Goal: Information Seeking & Learning: Learn about a topic

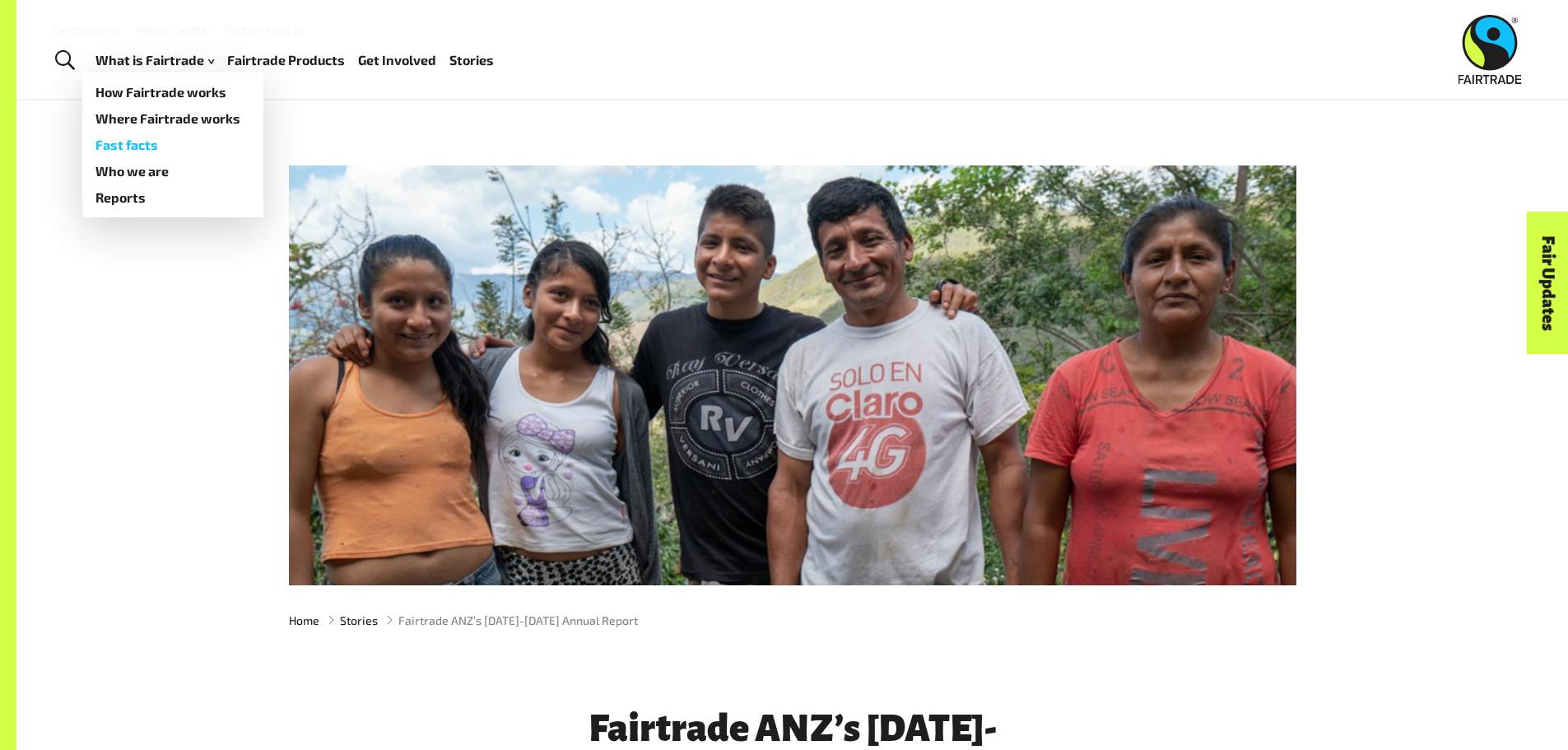
click at [135, 144] on link "Fast facts" at bounding box center [173, 145] width 181 height 26
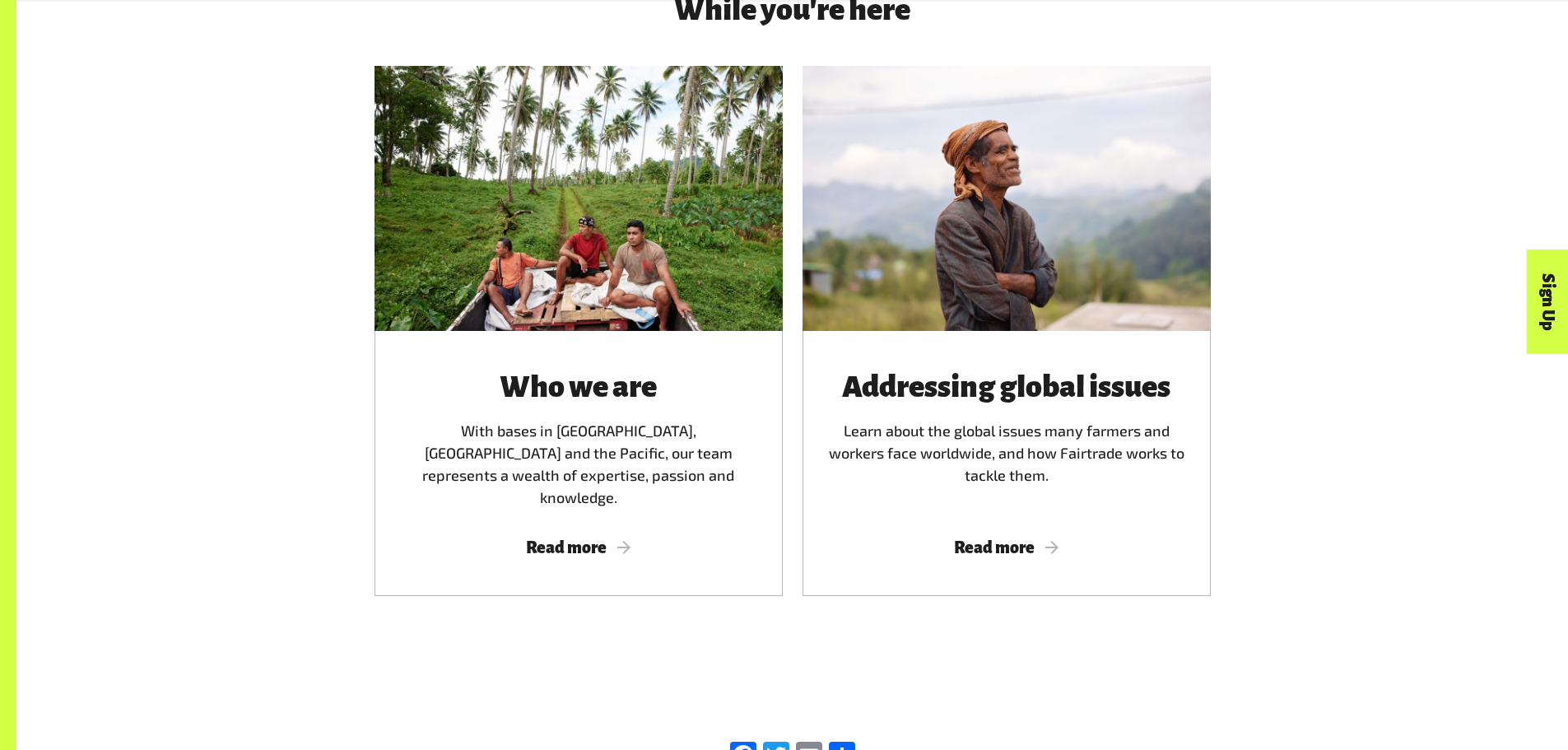
scroll to position [2904, 0]
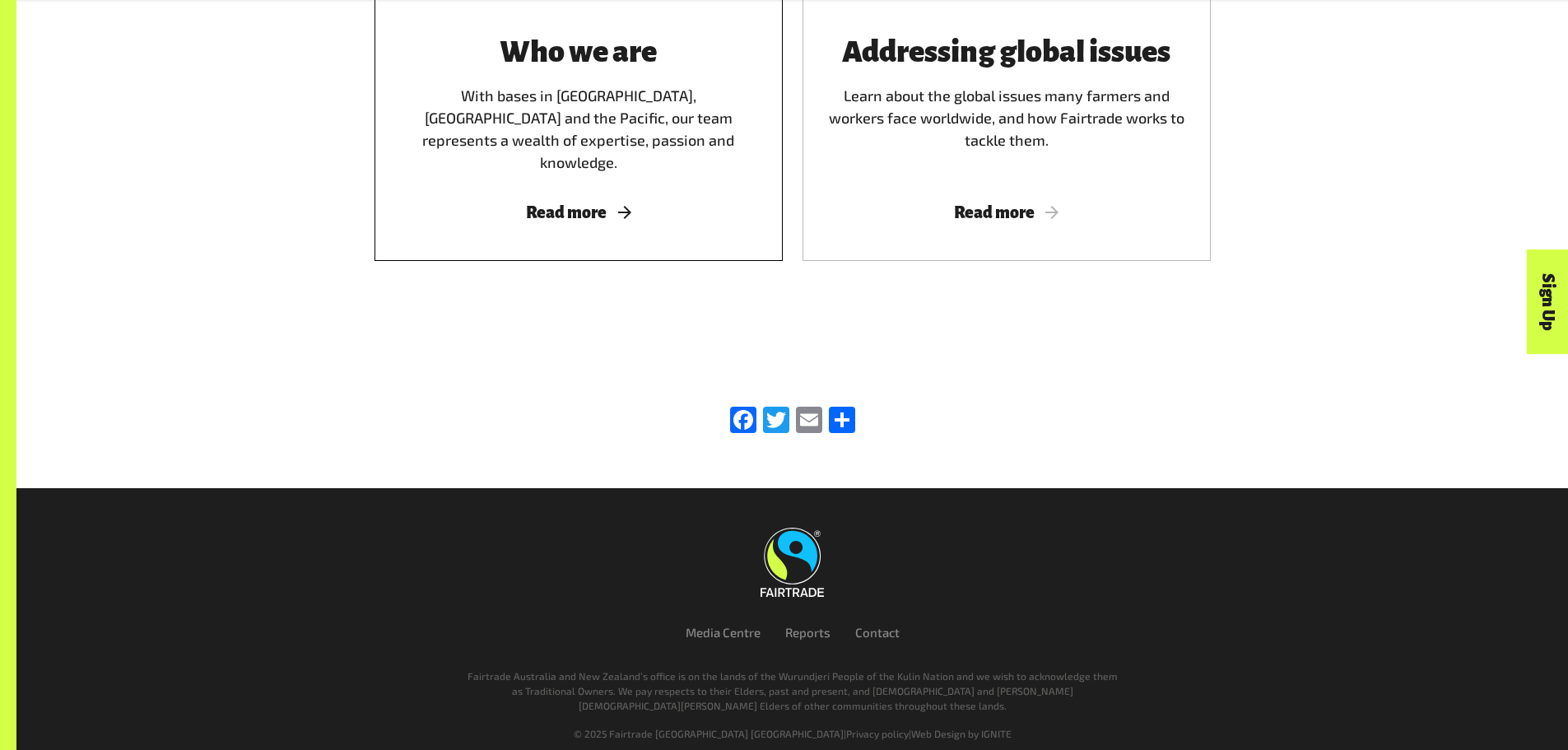
click at [573, 204] on span "Read more" at bounding box center [579, 213] width 369 height 18
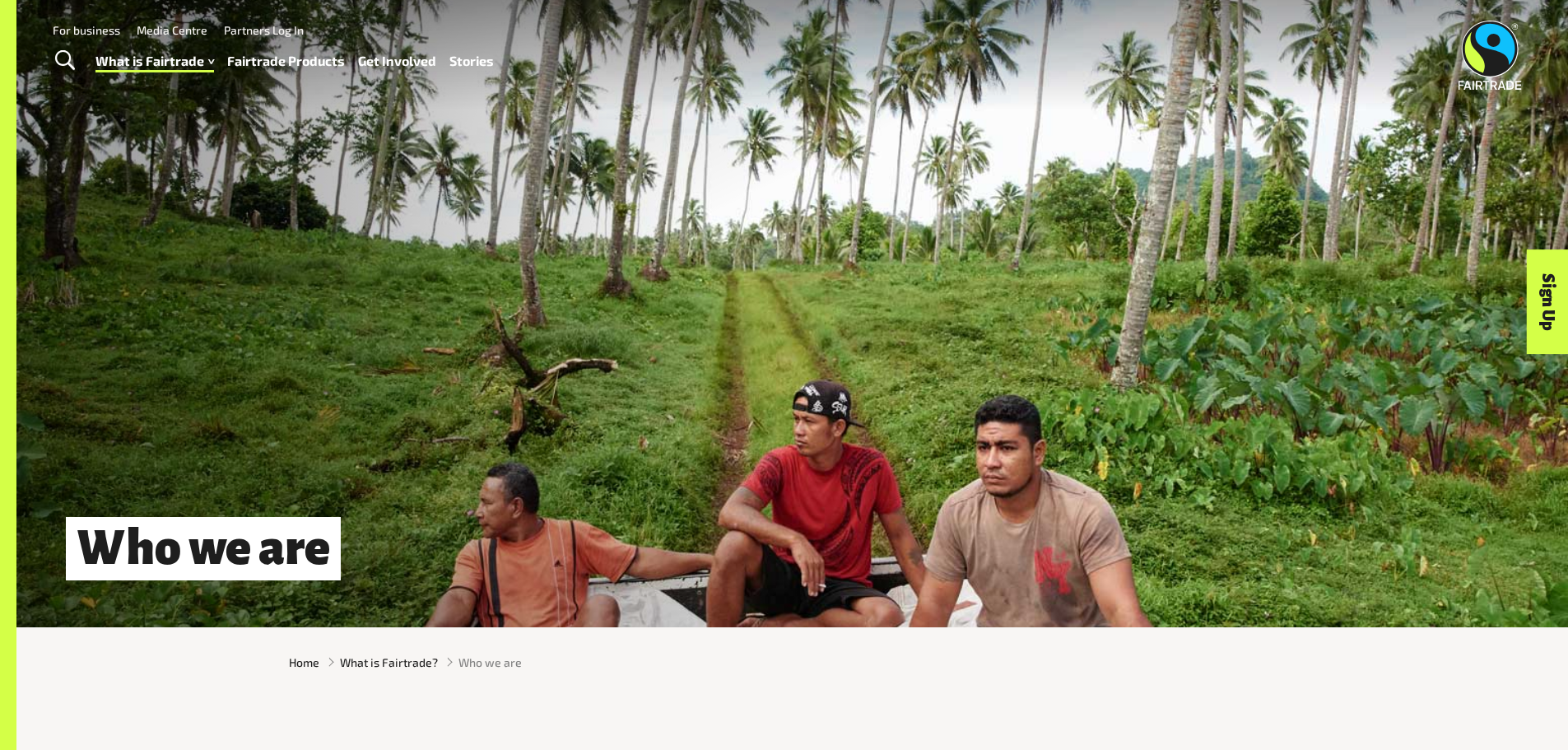
click at [286, 61] on link "Fairtrade Products" at bounding box center [286, 61] width 118 height 24
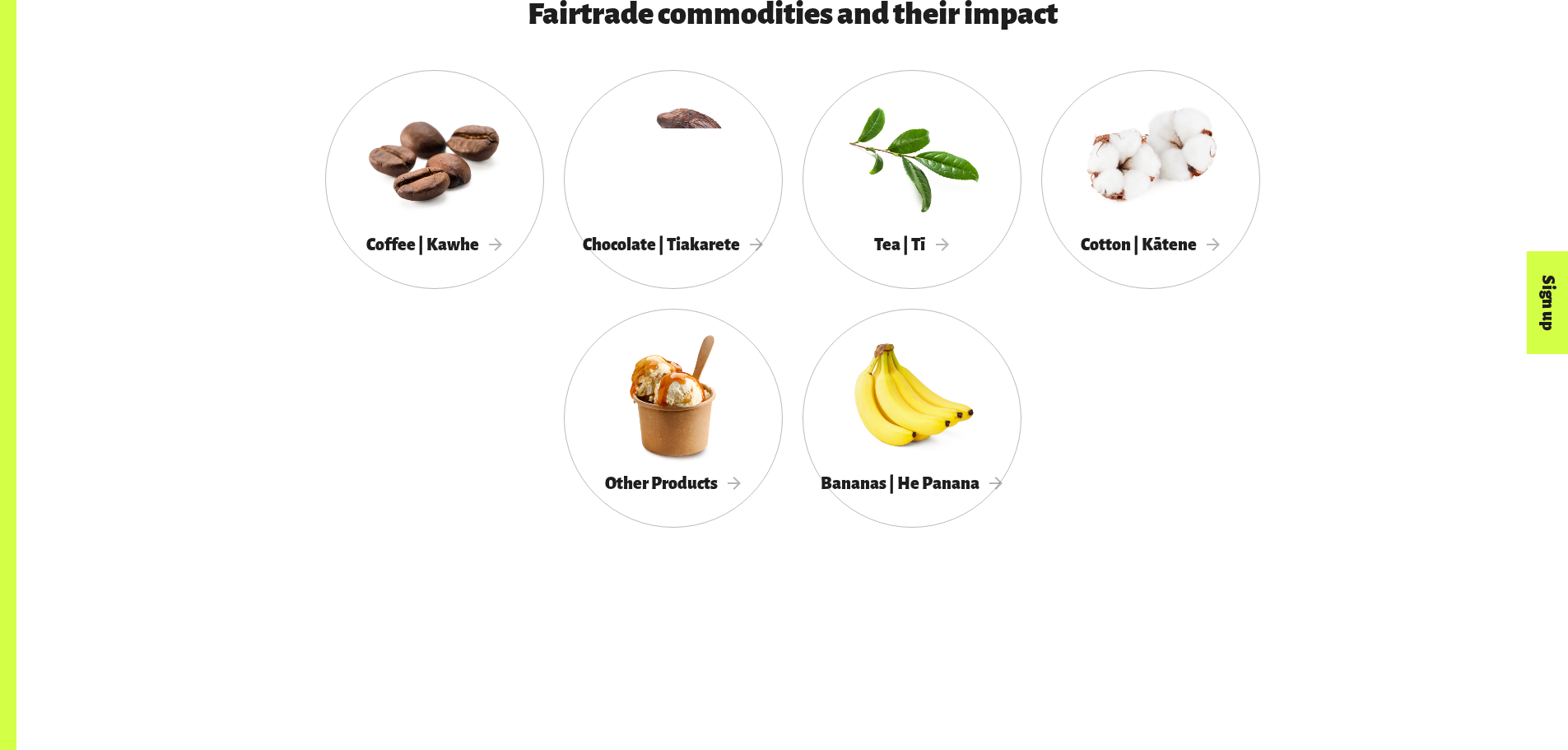
scroll to position [1072, 0]
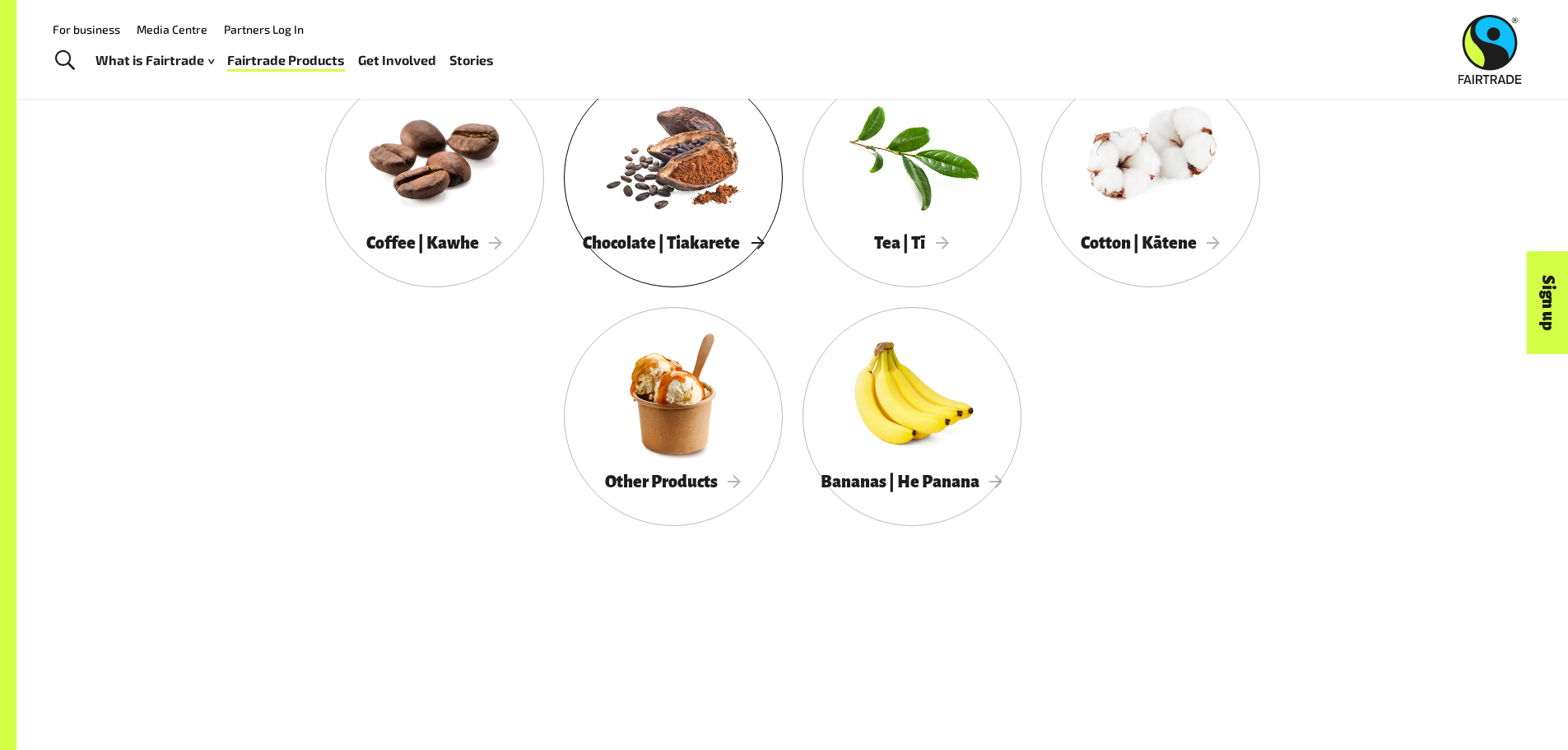
click at [708, 216] on div at bounding box center [673, 155] width 219 height 142
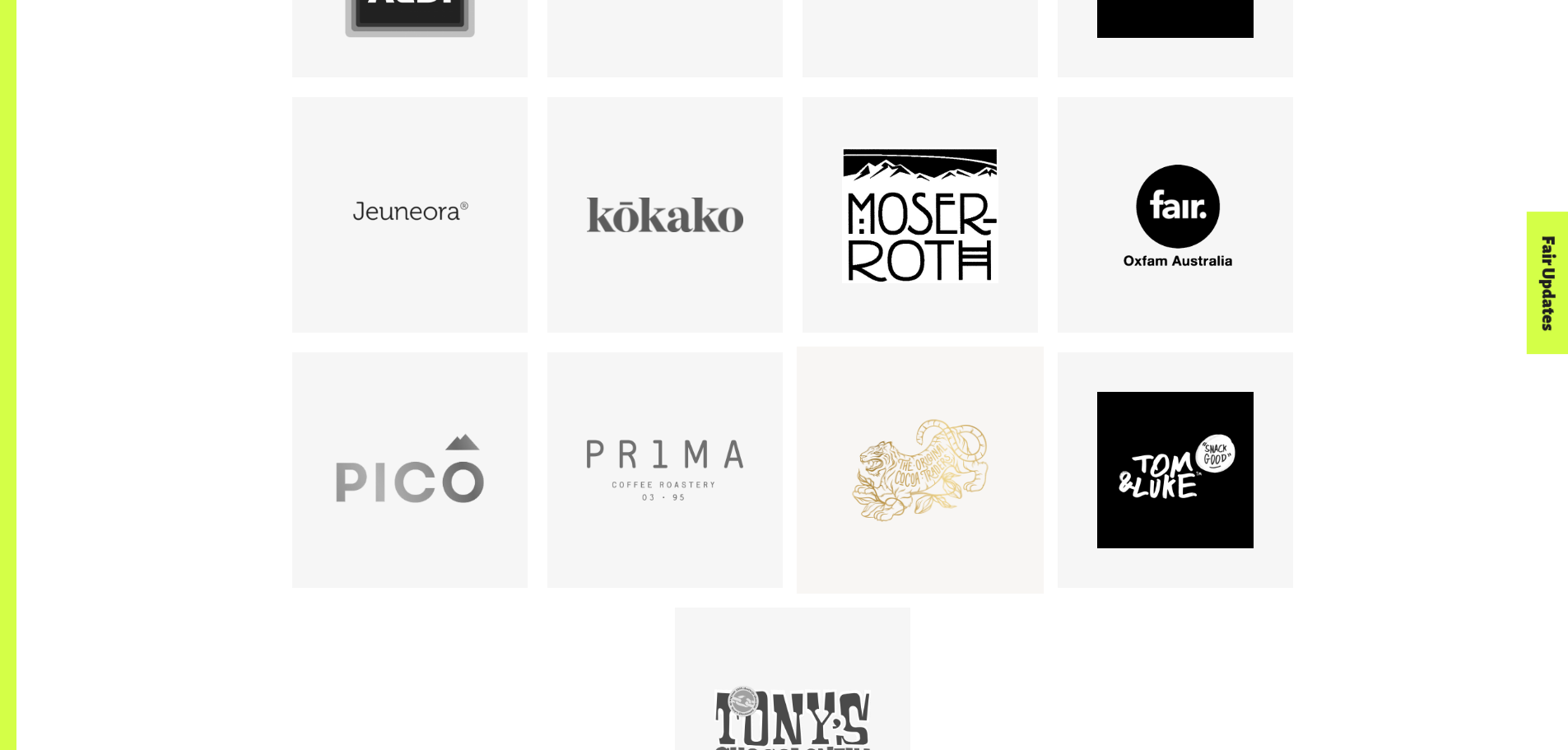
scroll to position [1340, 0]
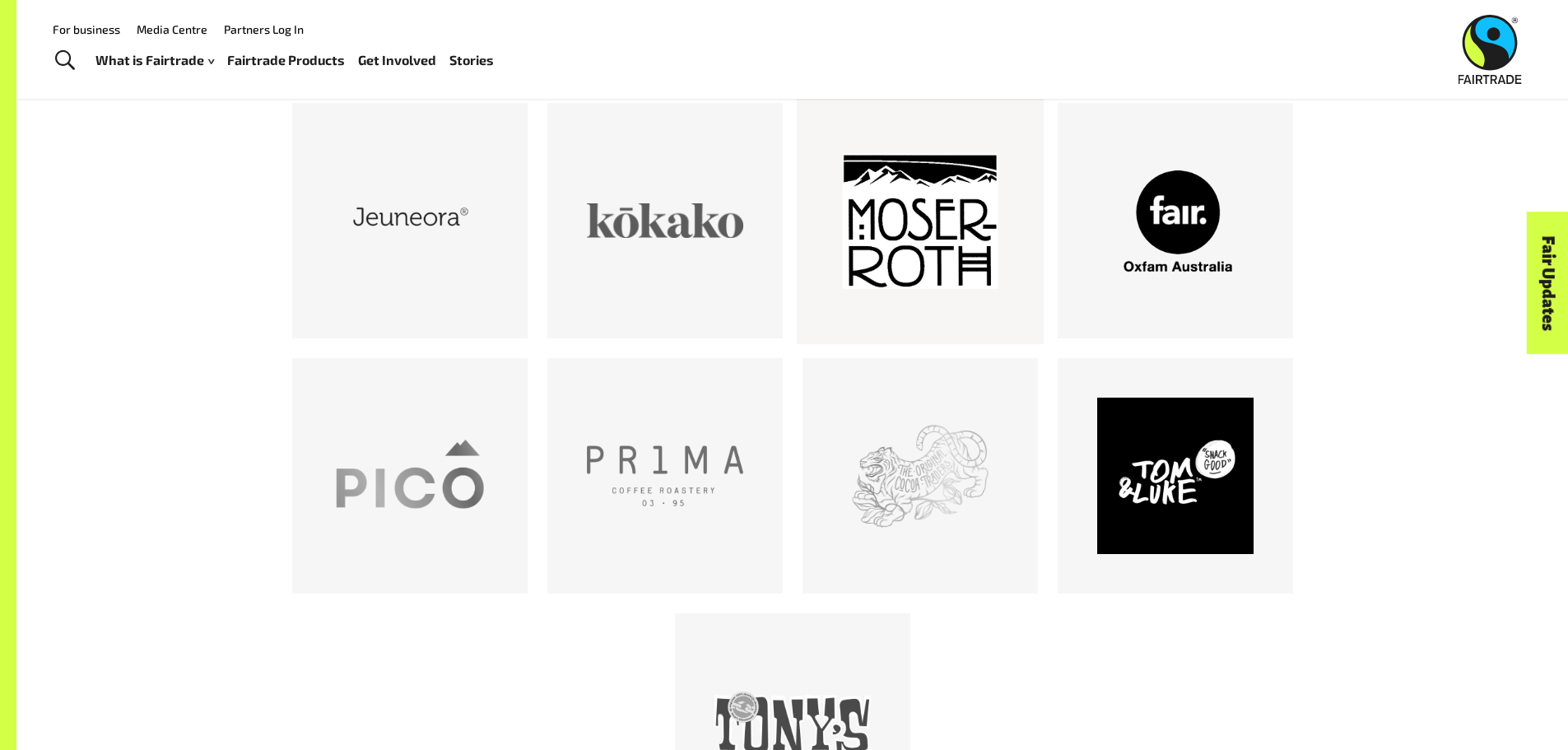
click at [891, 289] on div at bounding box center [920, 220] width 156 height 156
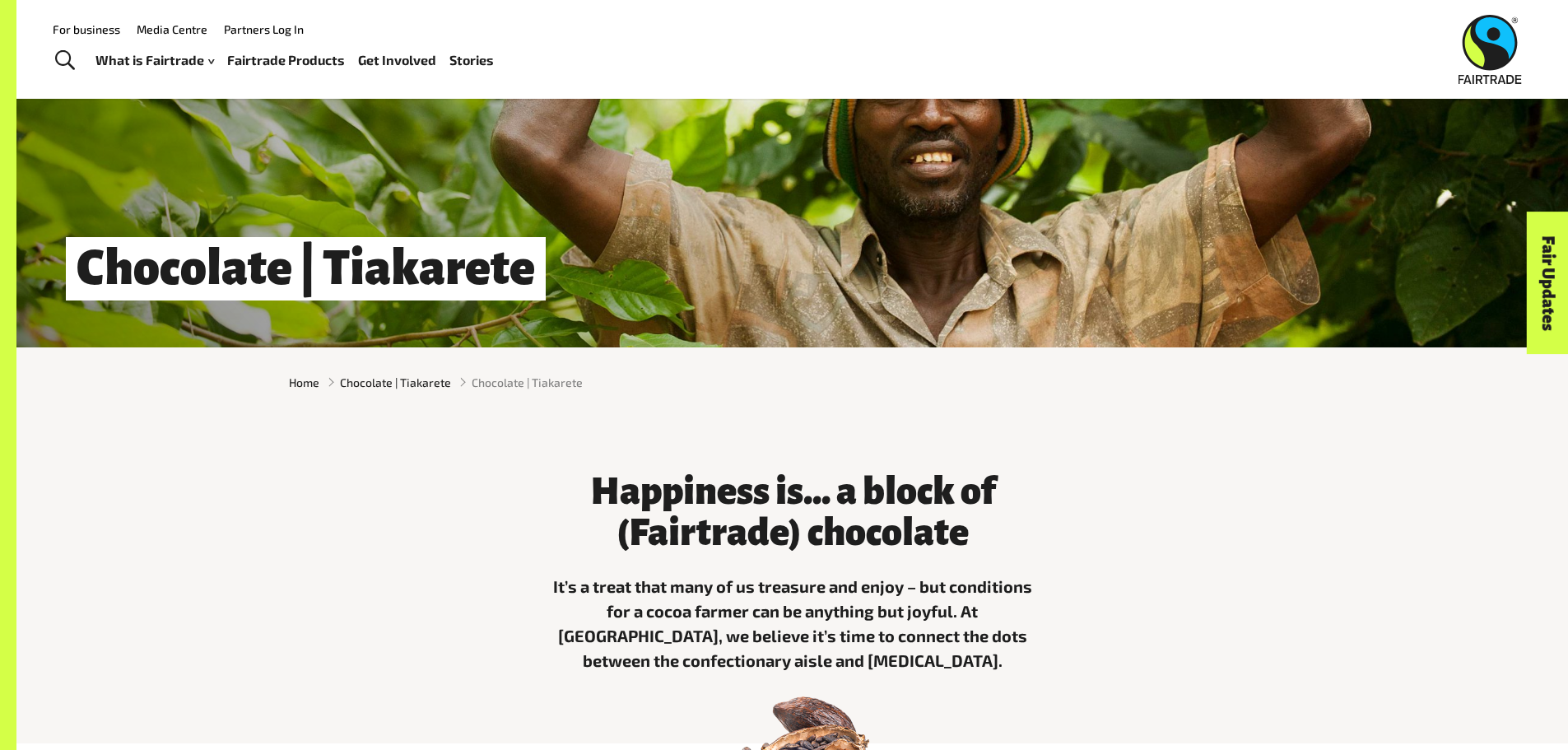
scroll to position [0, 0]
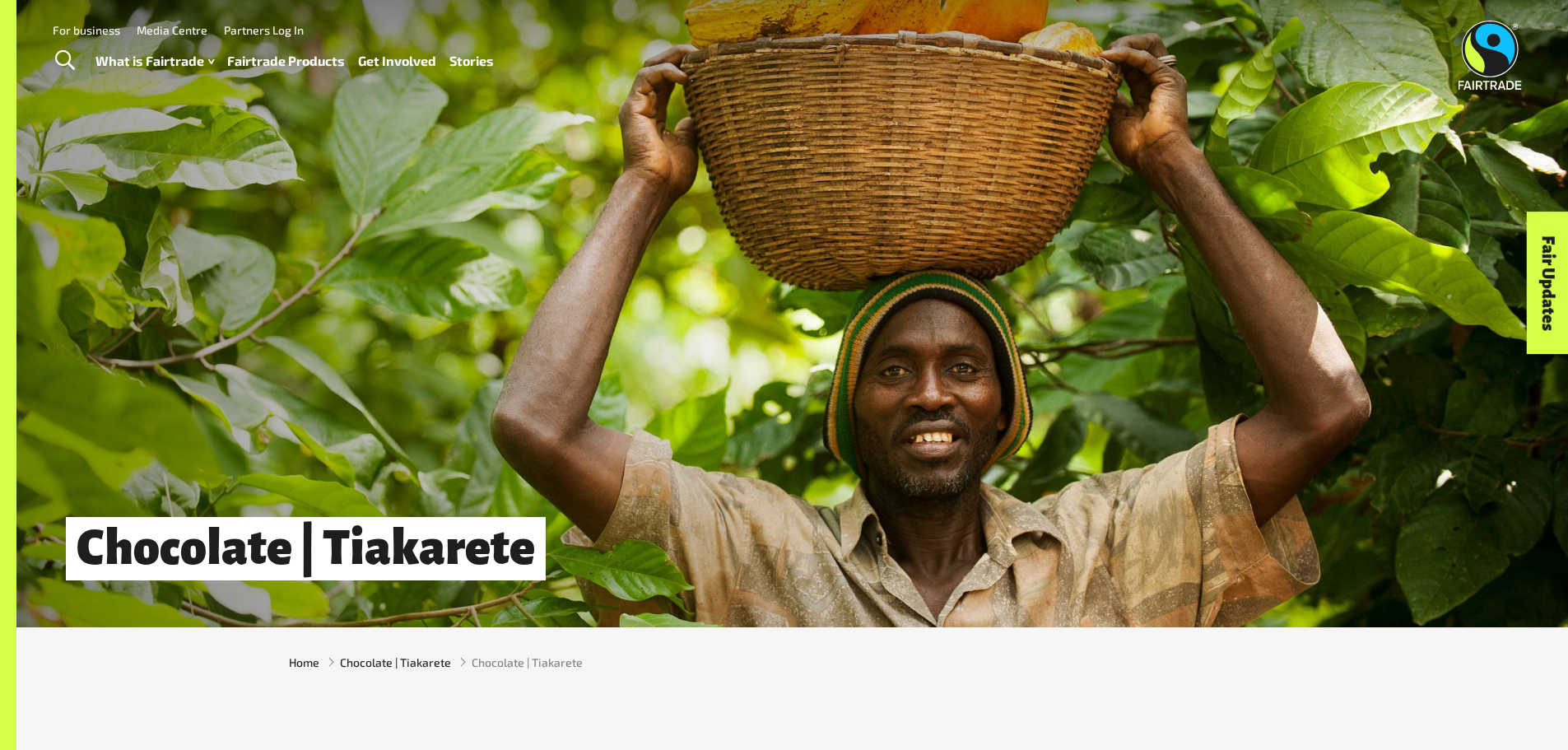
click at [457, 59] on link "Stories" at bounding box center [471, 61] width 45 height 24
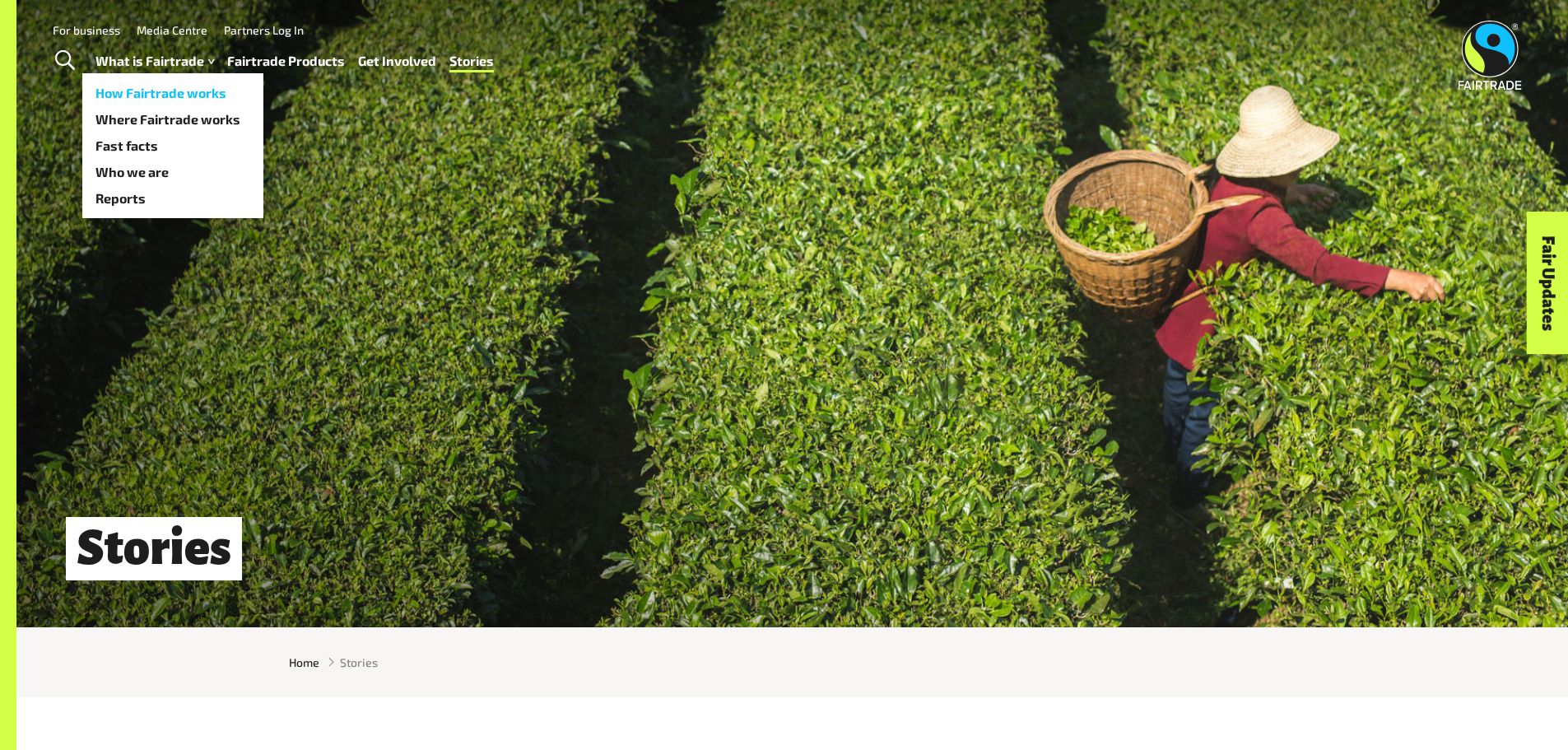
click at [147, 93] on link "How Fairtrade works" at bounding box center [173, 93] width 181 height 26
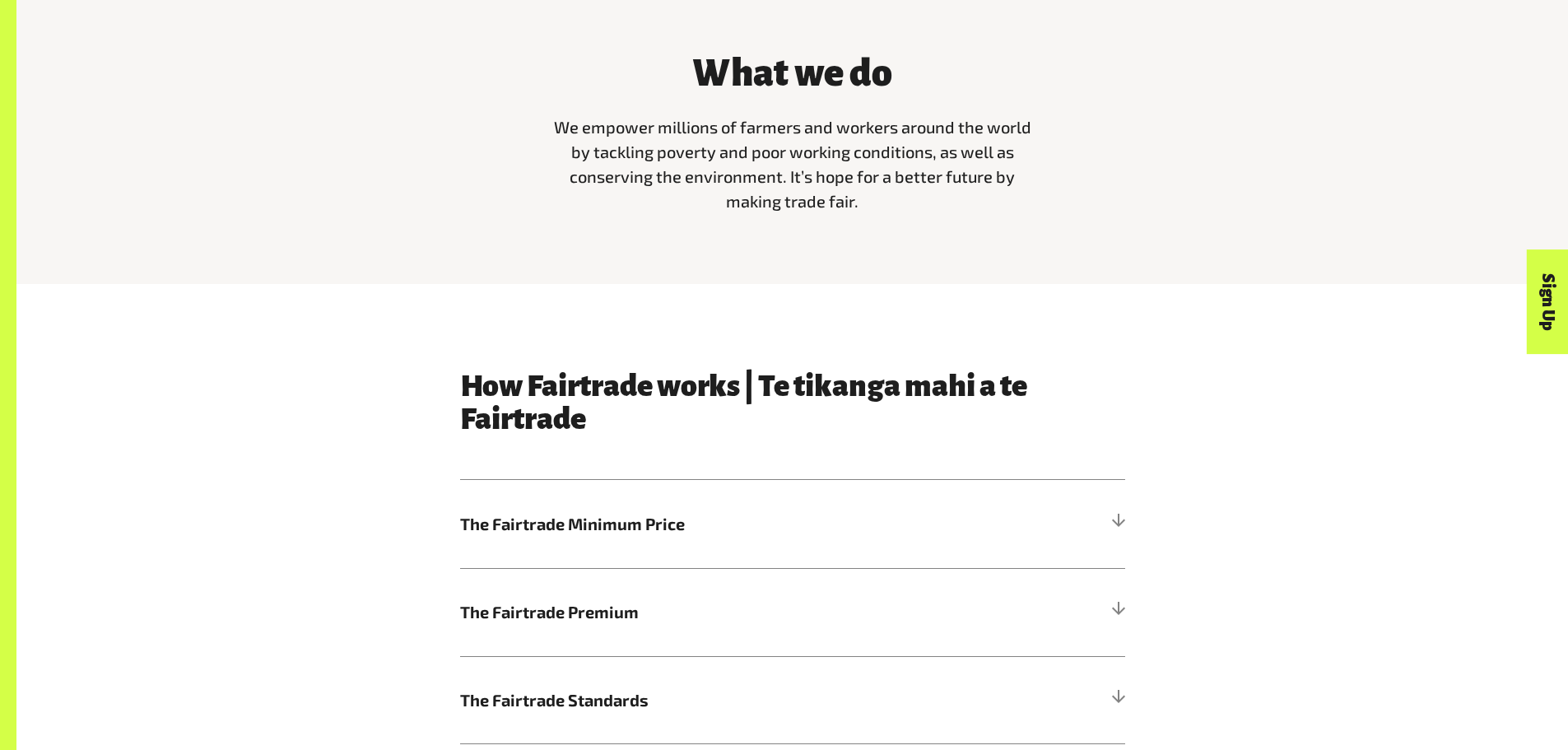
scroll to position [699, 0]
click at [682, 509] on h5 "The Fairtrade Minimum Price" at bounding box center [793, 523] width 665 height 88
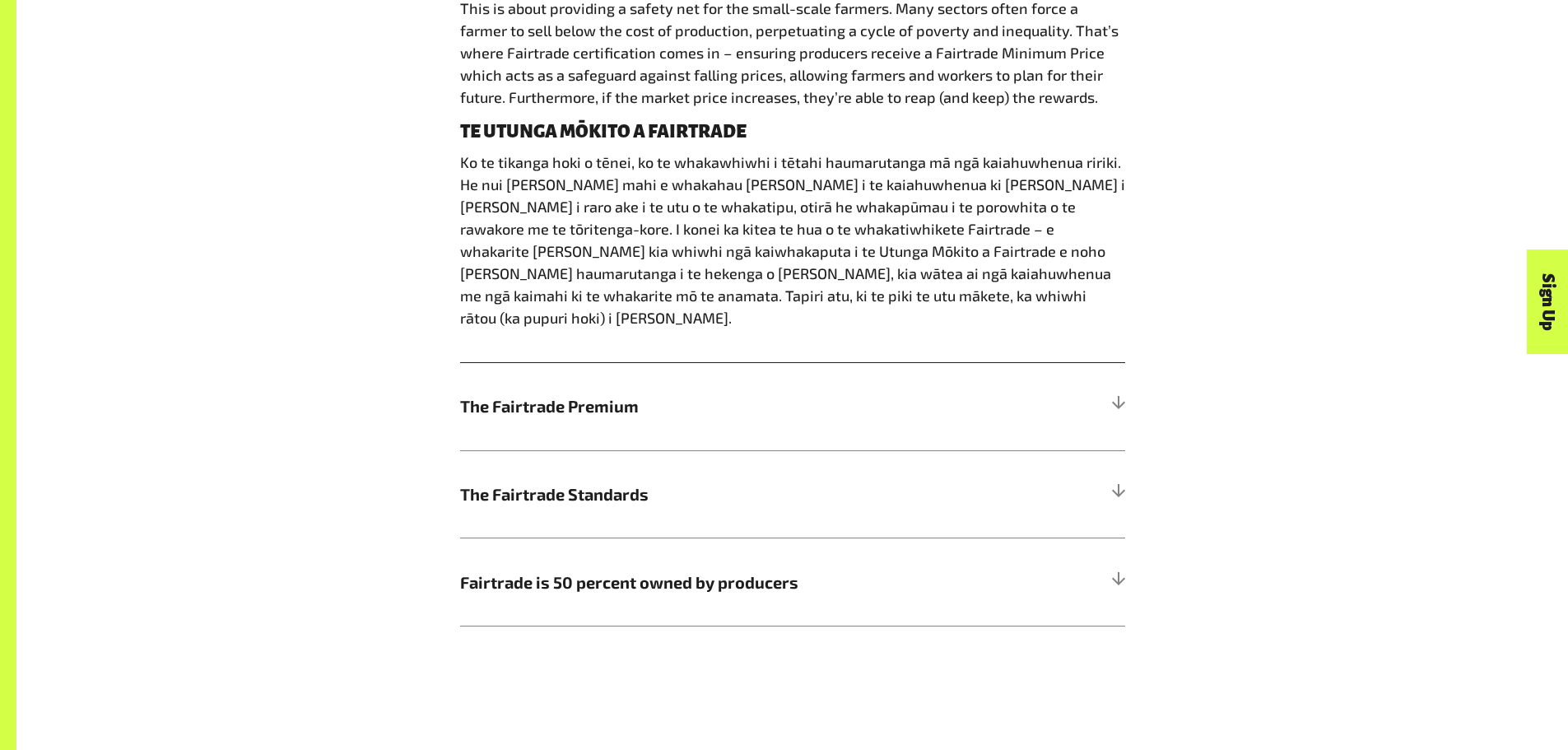
scroll to position [1271, 0]
click at [784, 392] on span "The Fairtrade Premium" at bounding box center [709, 404] width 499 height 25
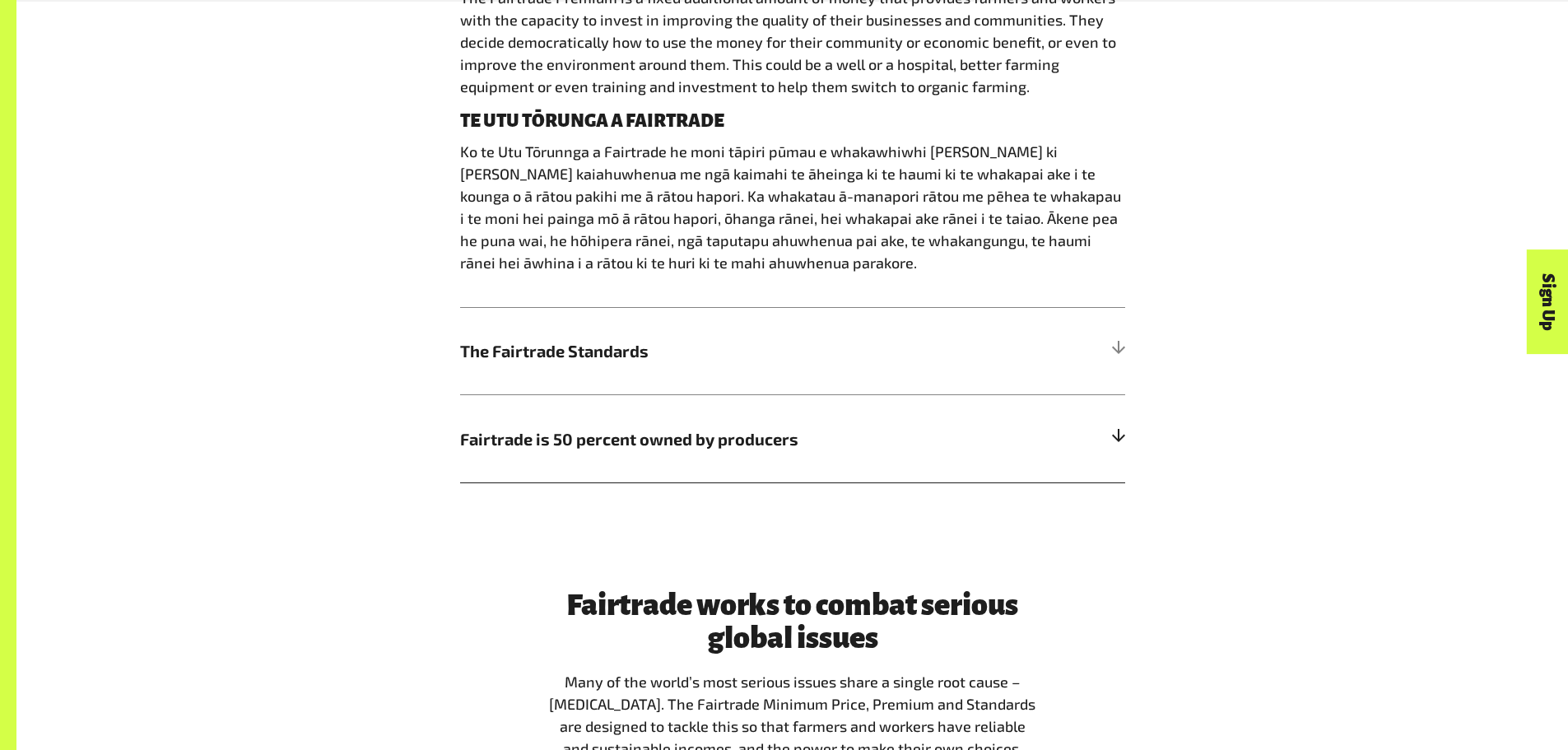
scroll to position [1368, 0]
click at [711, 350] on span "The Fairtrade Standards" at bounding box center [709, 350] width 499 height 25
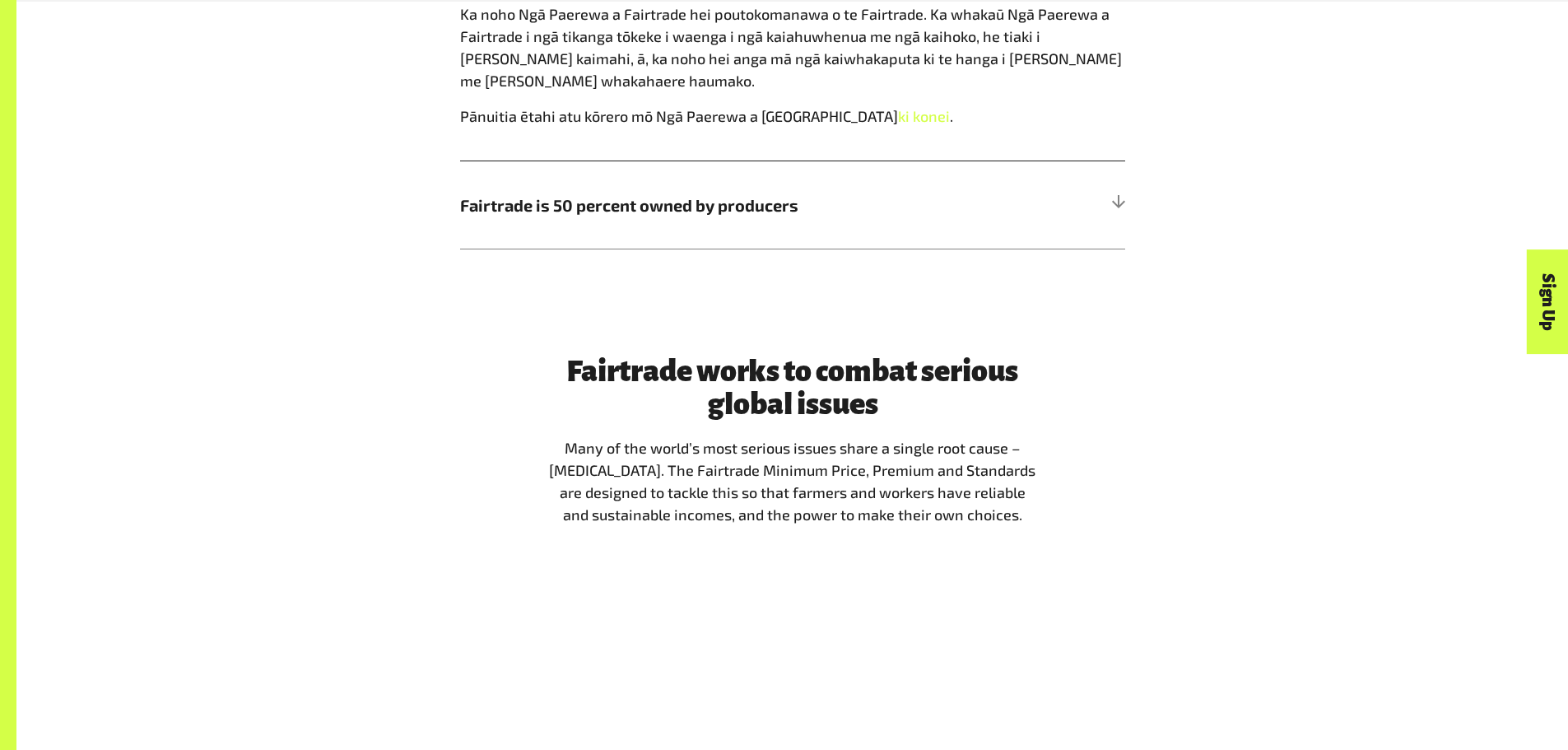
scroll to position [1584, 0]
click at [867, 223] on h5 "Fairtrade is 50 percent owned by producers" at bounding box center [793, 204] width 665 height 88
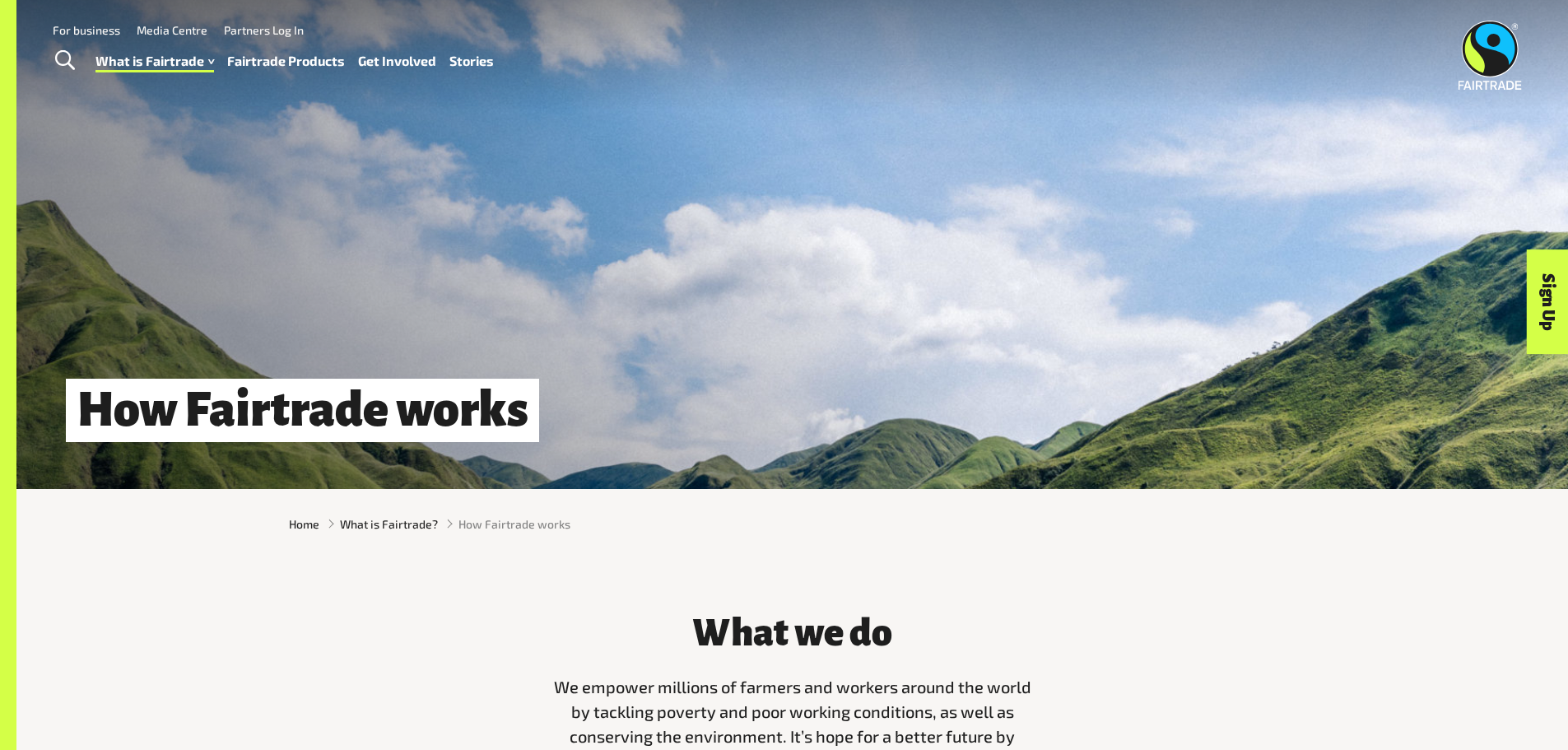
scroll to position [0, 0]
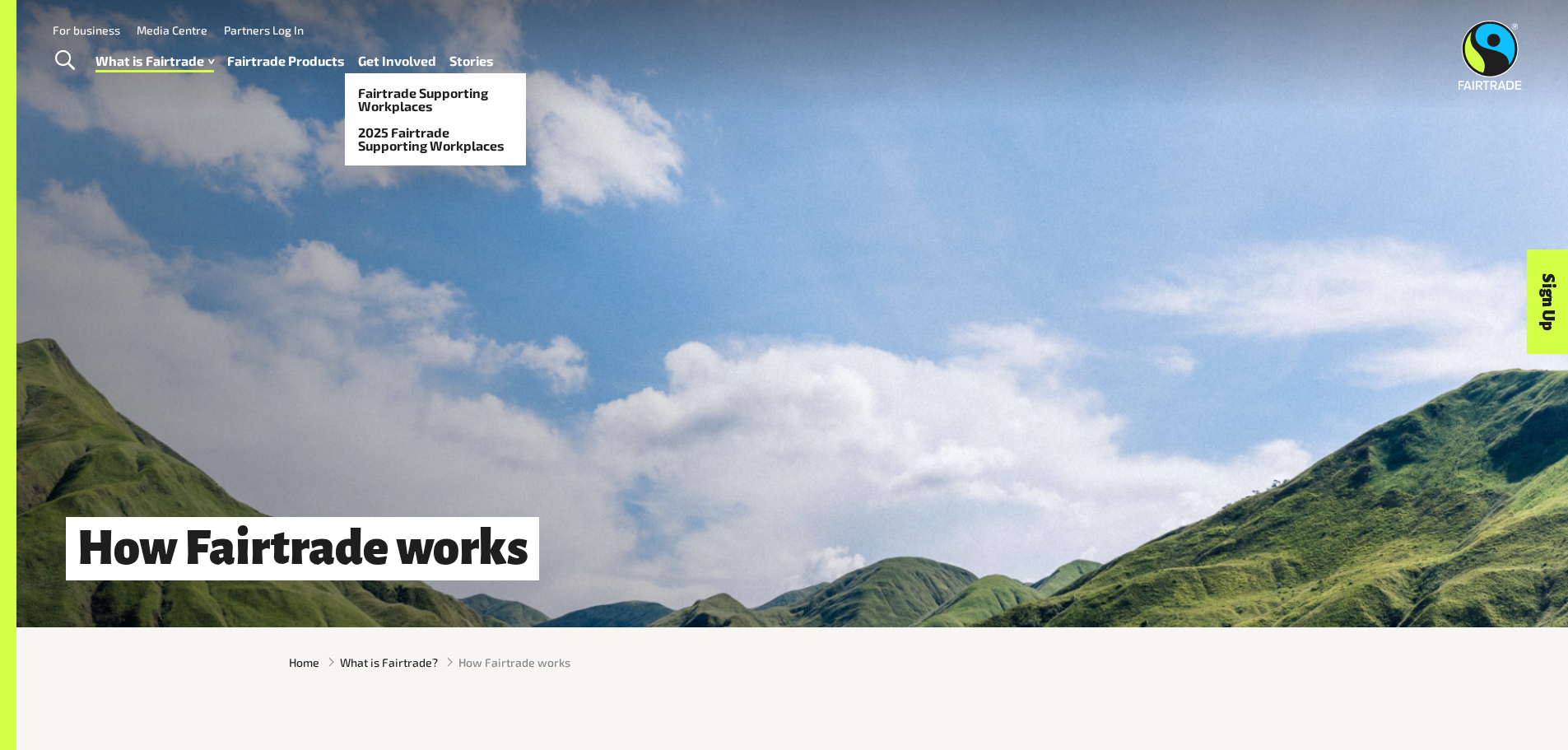
click at [385, 60] on link "Get Involved" at bounding box center [397, 61] width 78 height 24
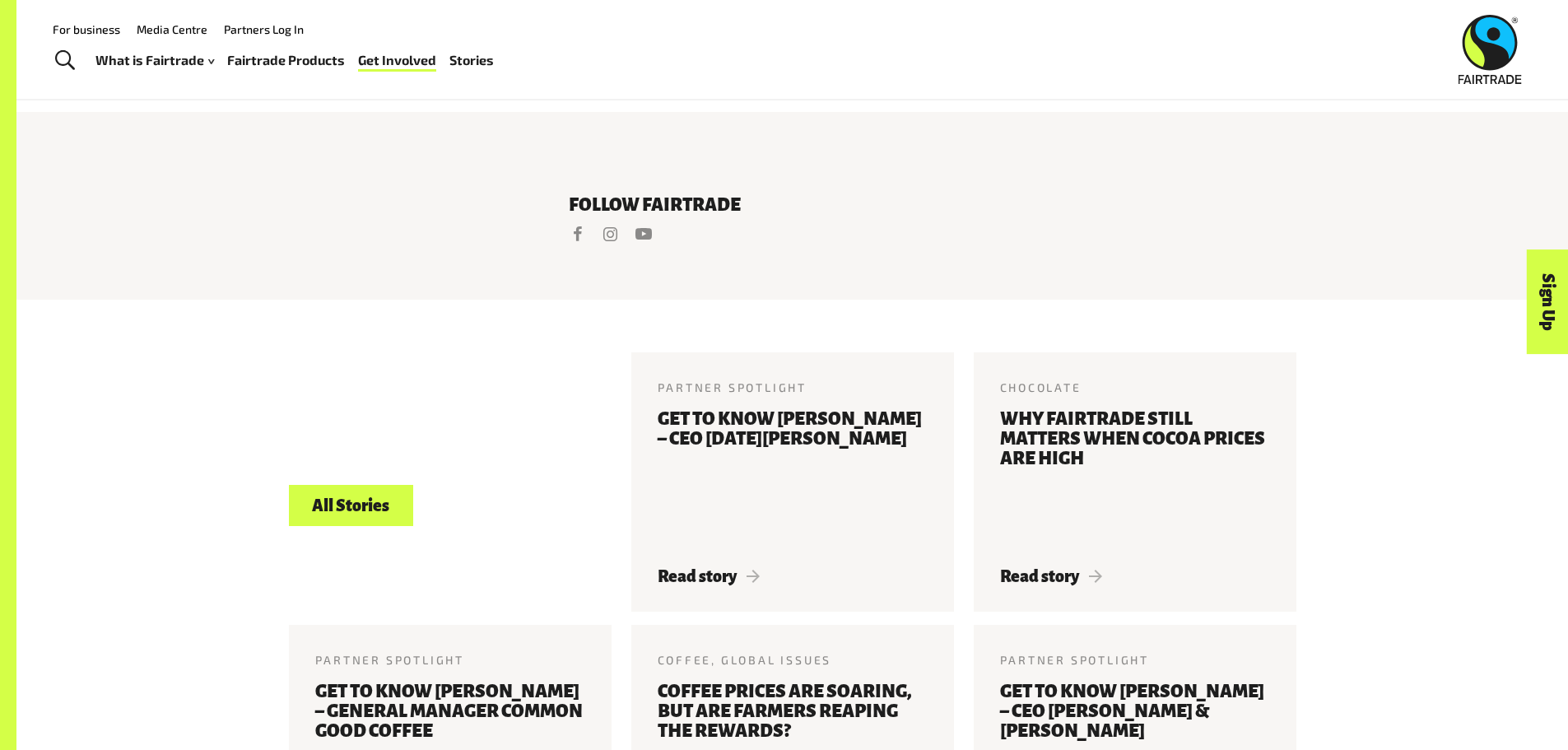
scroll to position [3751, 0]
